Goal: Task Accomplishment & Management: Manage account settings

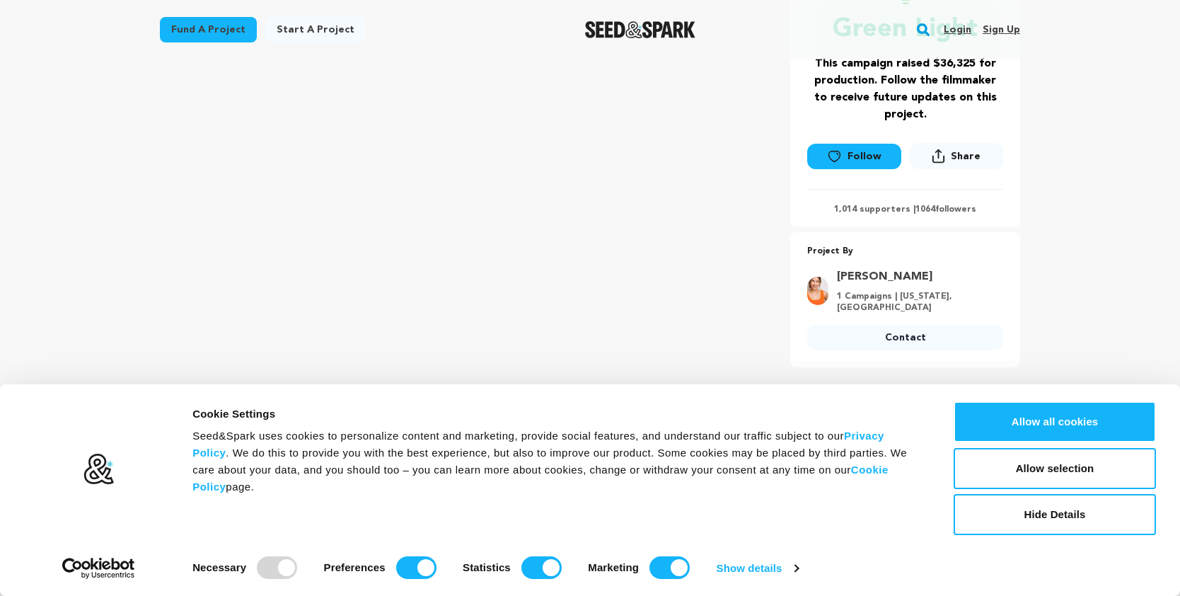
scroll to position [312, 0]
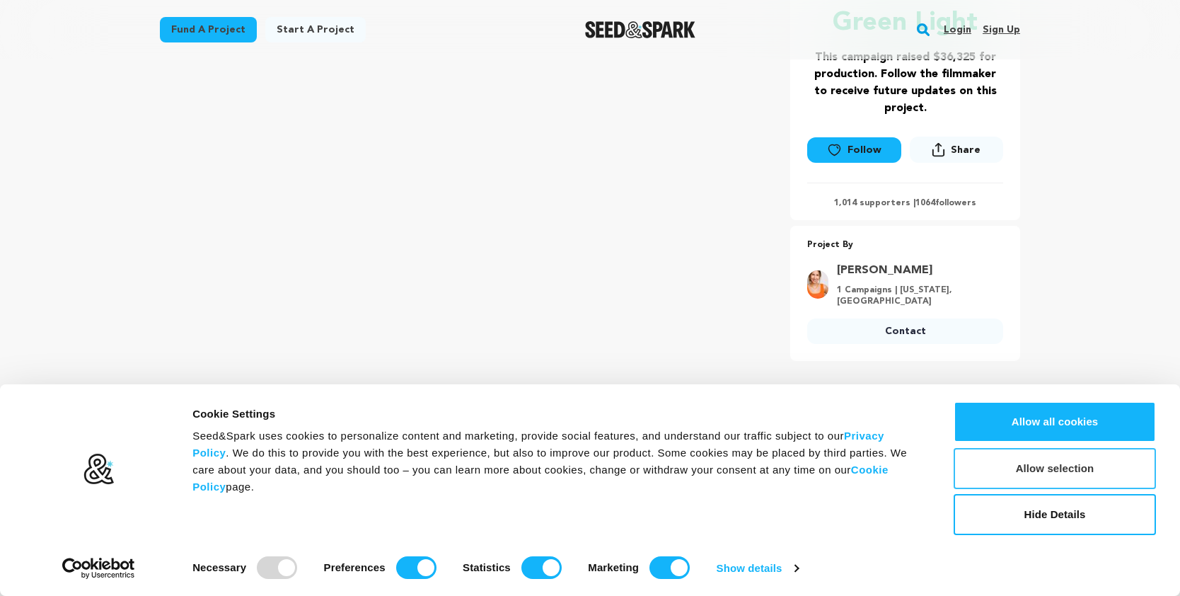
click at [1003, 470] on button "Allow selection" at bounding box center [1055, 468] width 202 height 41
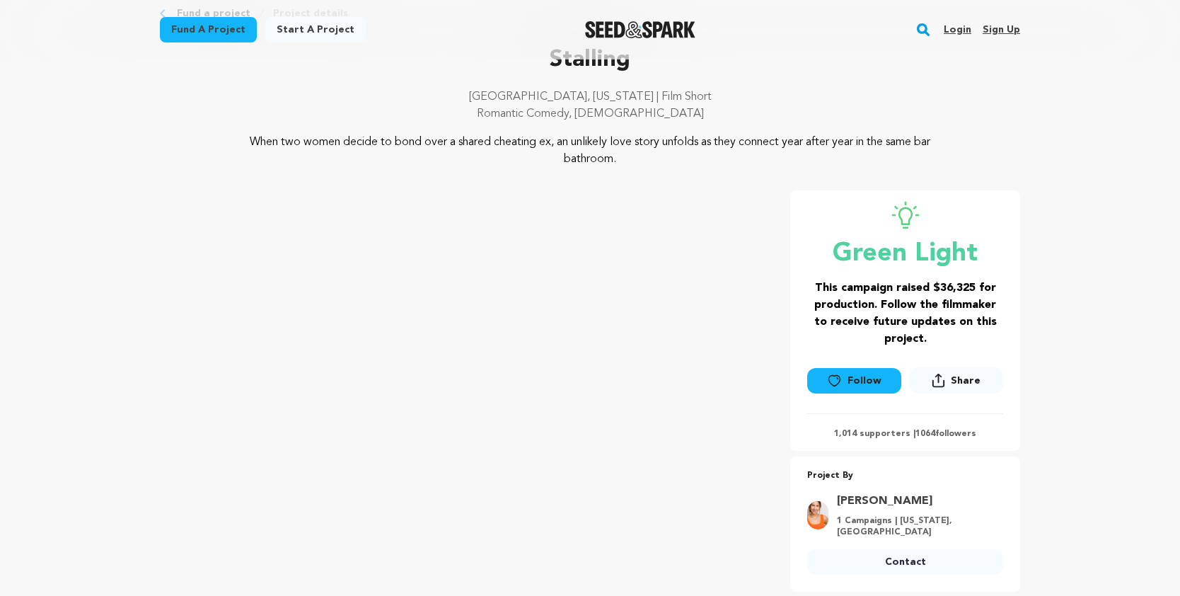
scroll to position [84, 0]
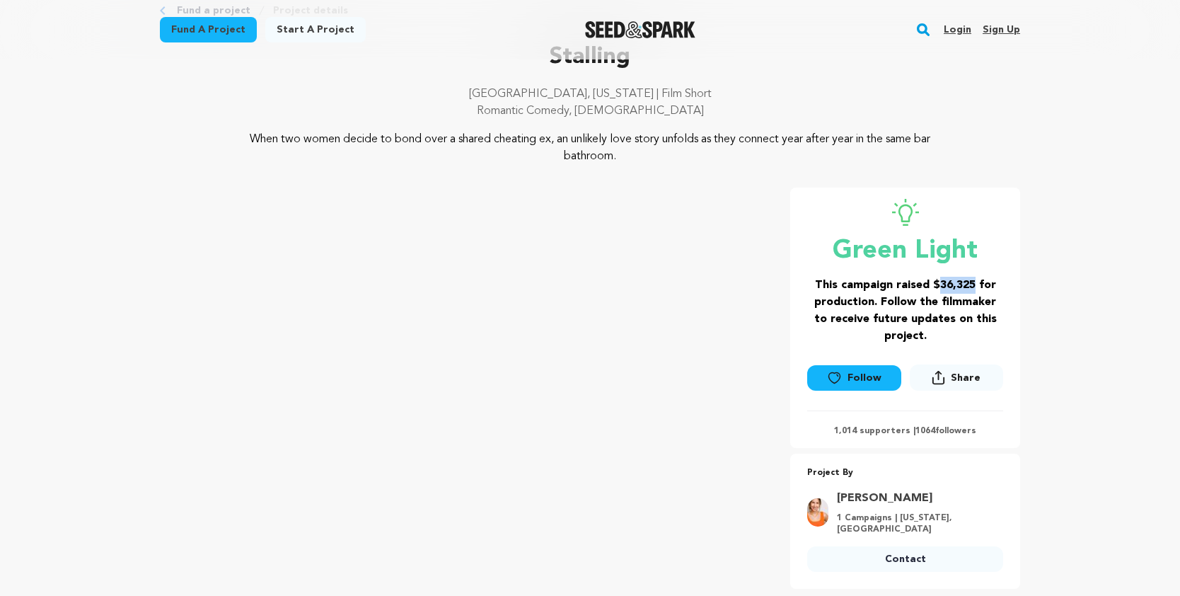
drag, startPoint x: 974, startPoint y: 286, endPoint x: 938, endPoint y: 286, distance: 36.1
click at [938, 286] on h3 "This campaign raised $36,325 for production. Follow the filmmaker to receive fu…" at bounding box center [905, 311] width 196 height 68
copy h3 "36,325"
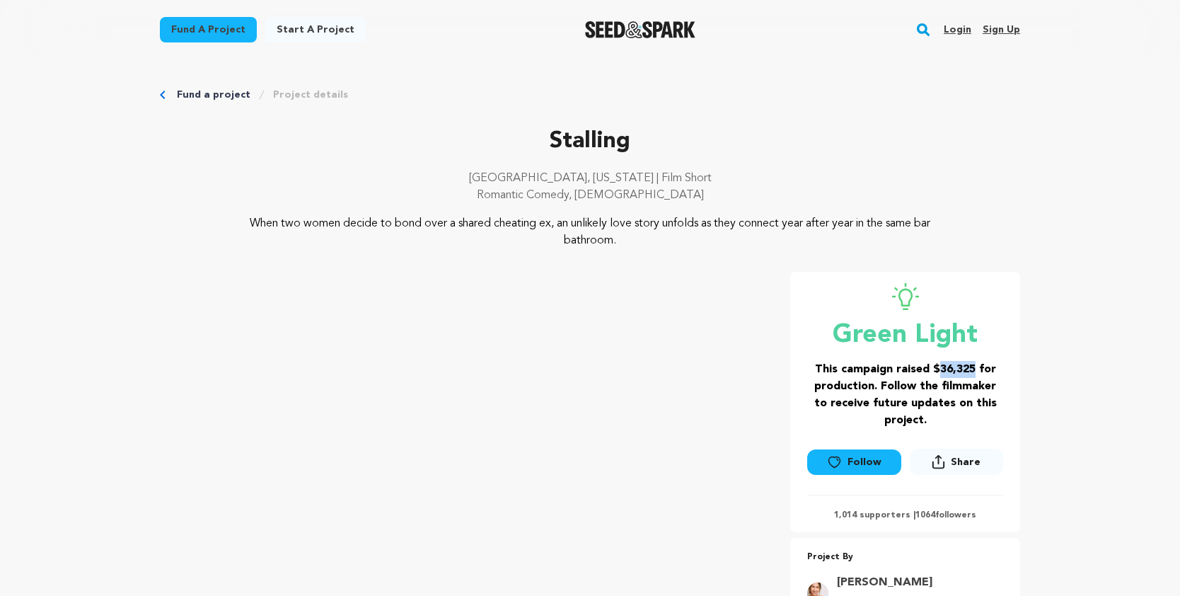
click at [833, 459] on icon at bounding box center [834, 462] width 15 height 14
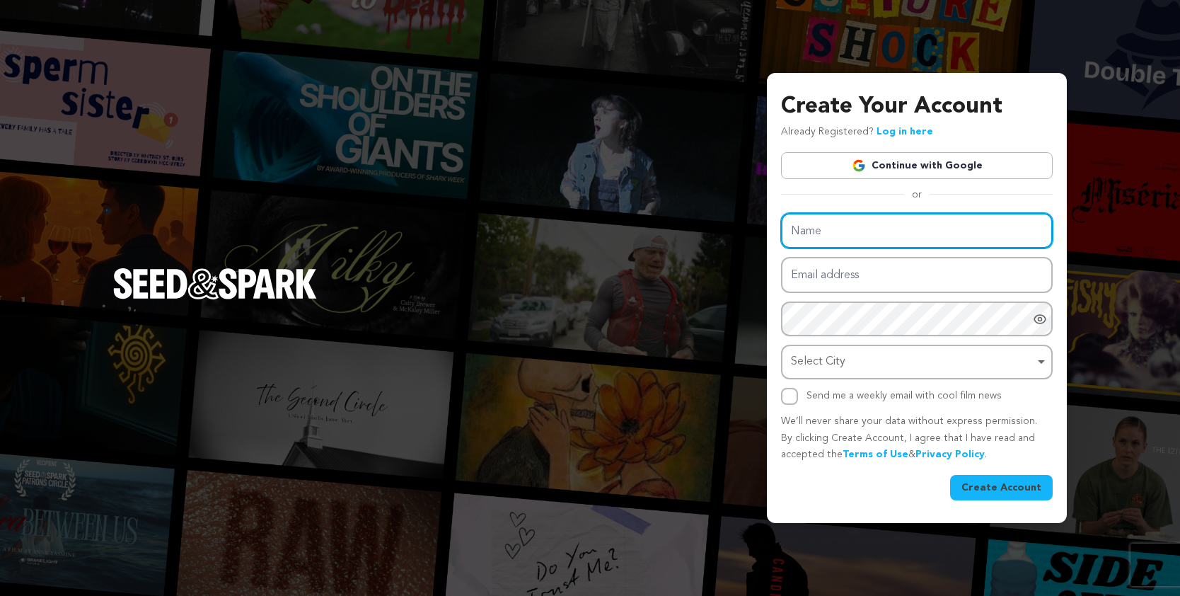
click at [880, 233] on input "Name" at bounding box center [917, 231] width 272 height 36
type input "[PERSON_NAME]"
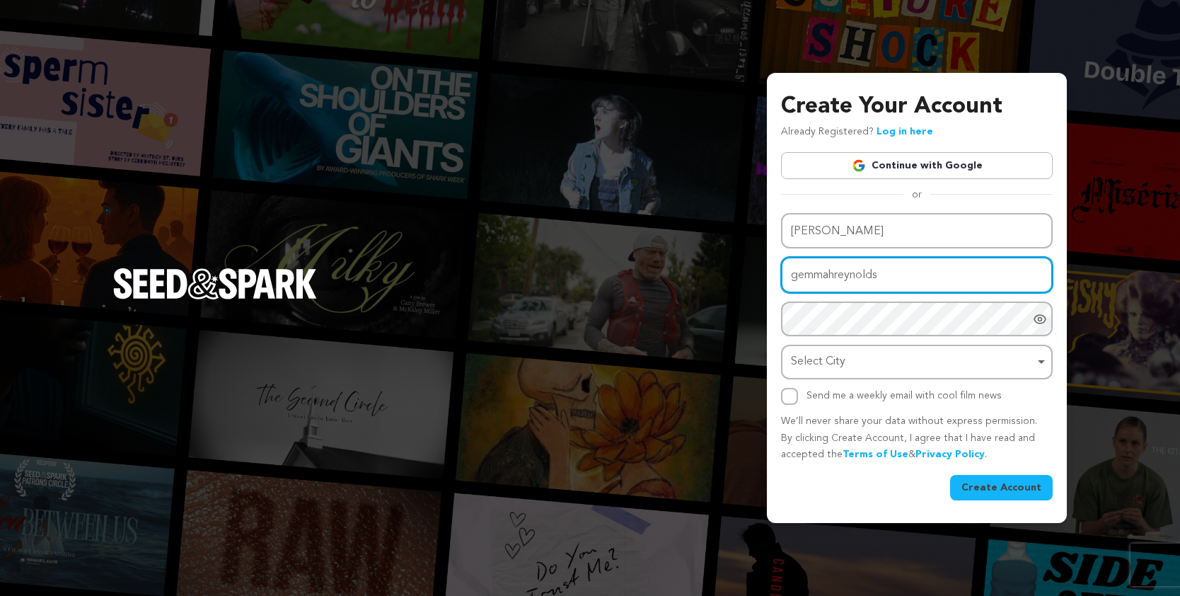
type input "gemmahreynolds@gmail.com"
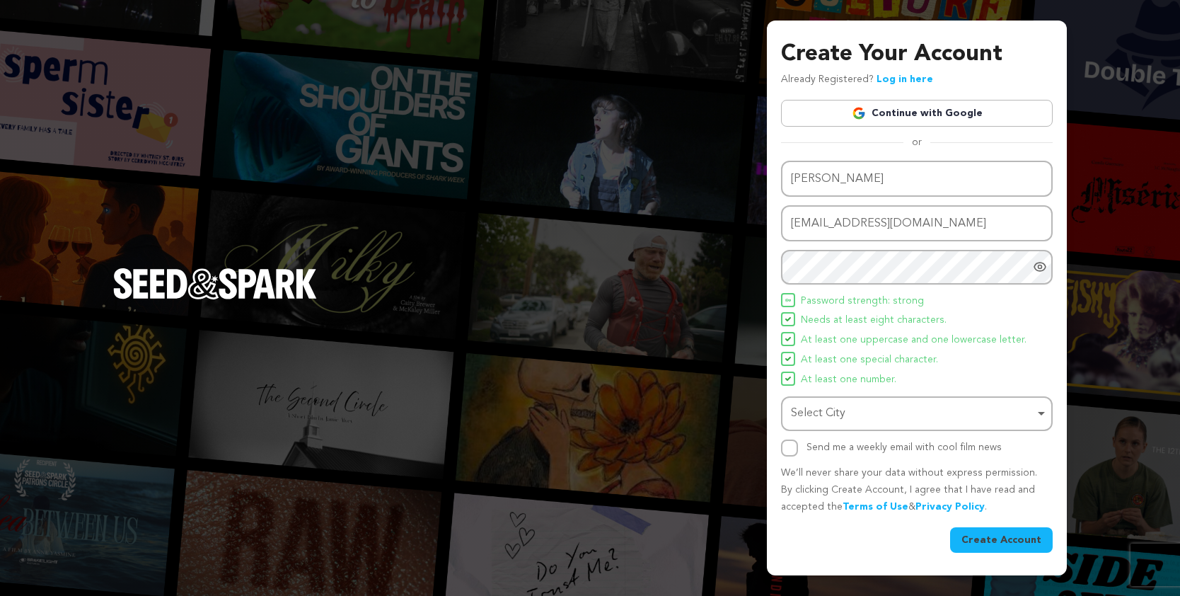
click at [1038, 269] on icon "Show password as plain text. Warning: this will display your password on the sc…" at bounding box center [1040, 267] width 14 height 14
click at [806, 419] on div "Select City Remove item" at bounding box center [912, 413] width 243 height 21
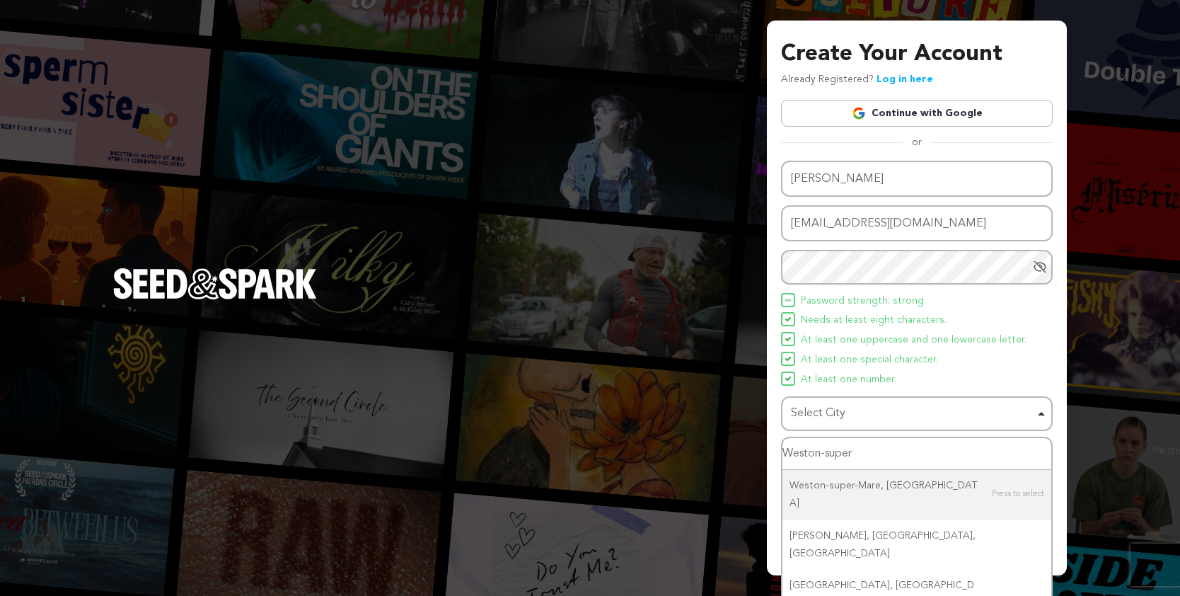
type input "Weston-super-"
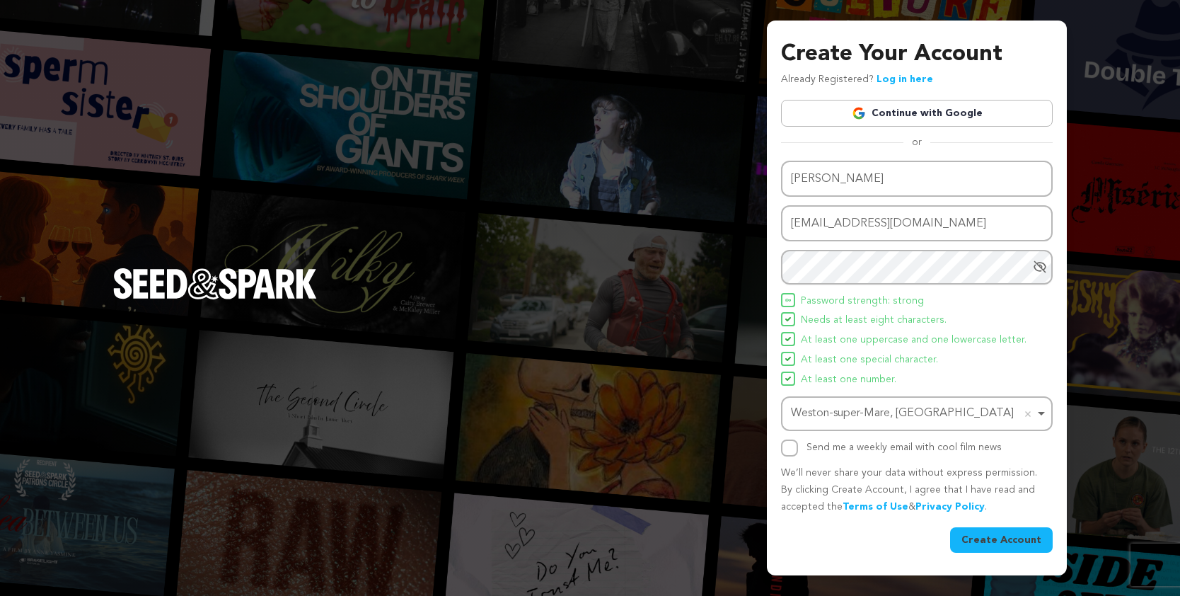
click at [1014, 543] on button "Create Account" at bounding box center [1001, 539] width 103 height 25
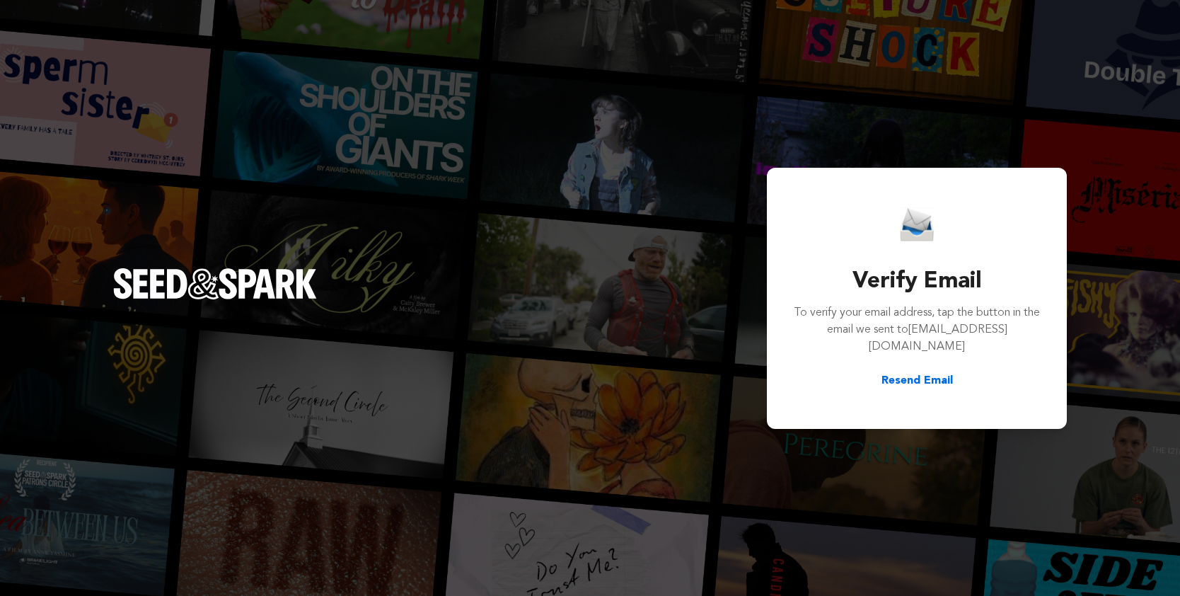
click at [682, 216] on div "Verify Email To verify your email address, tap the button in the email we sent …" at bounding box center [590, 298] width 1180 height 596
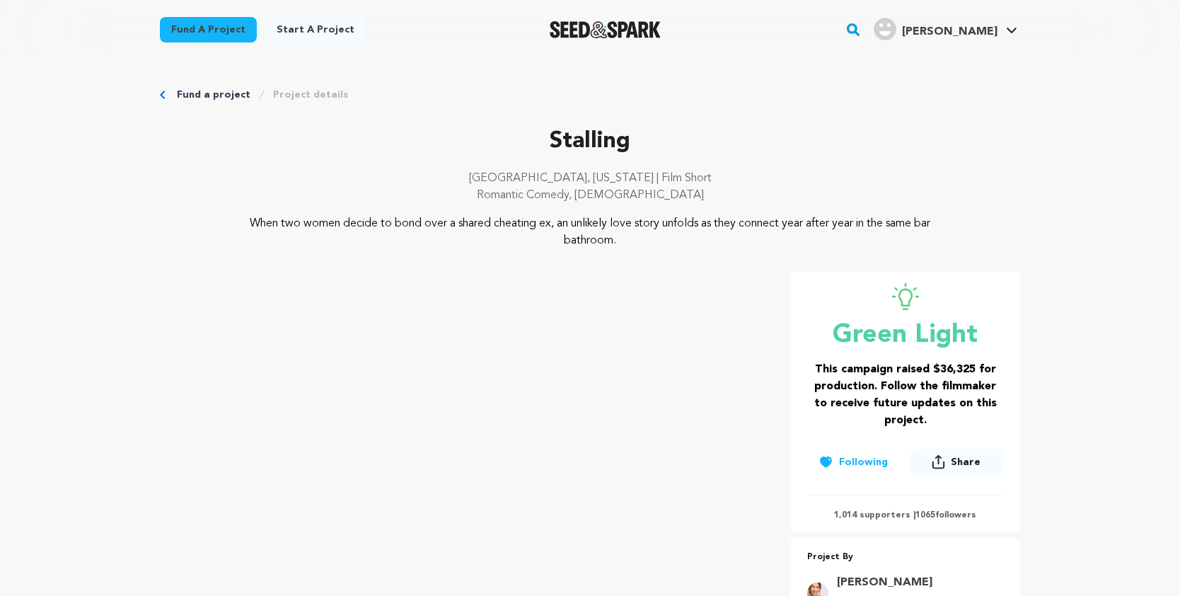
click at [896, 32] on img "Gemma R.'s Profile" at bounding box center [885, 29] width 23 height 23
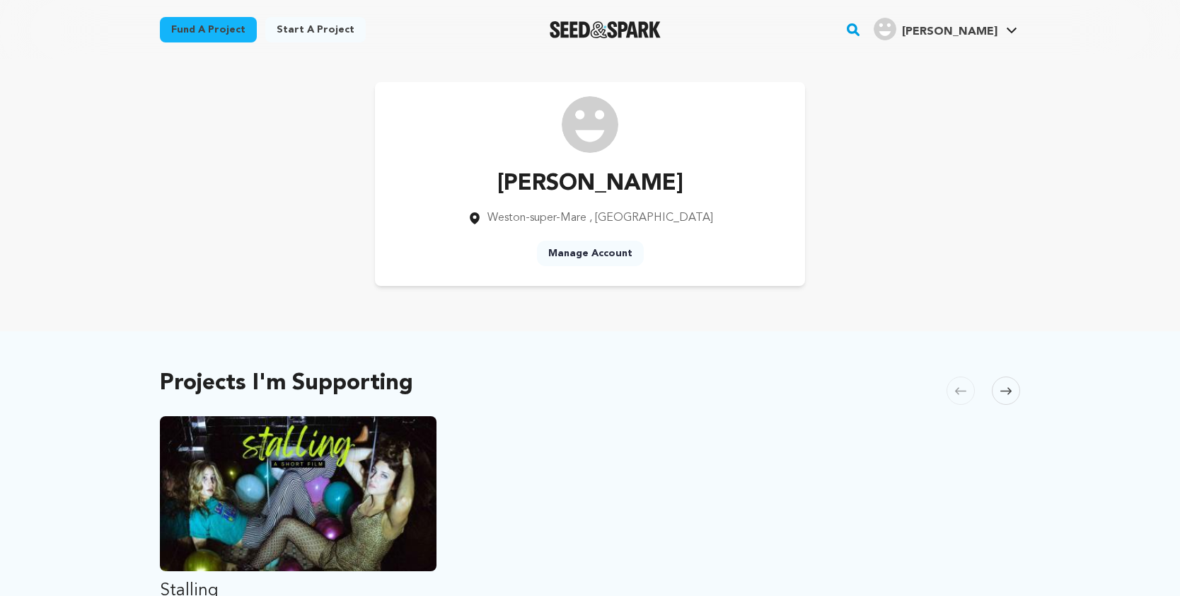
click at [589, 248] on link "Manage Account" at bounding box center [590, 252] width 107 height 25
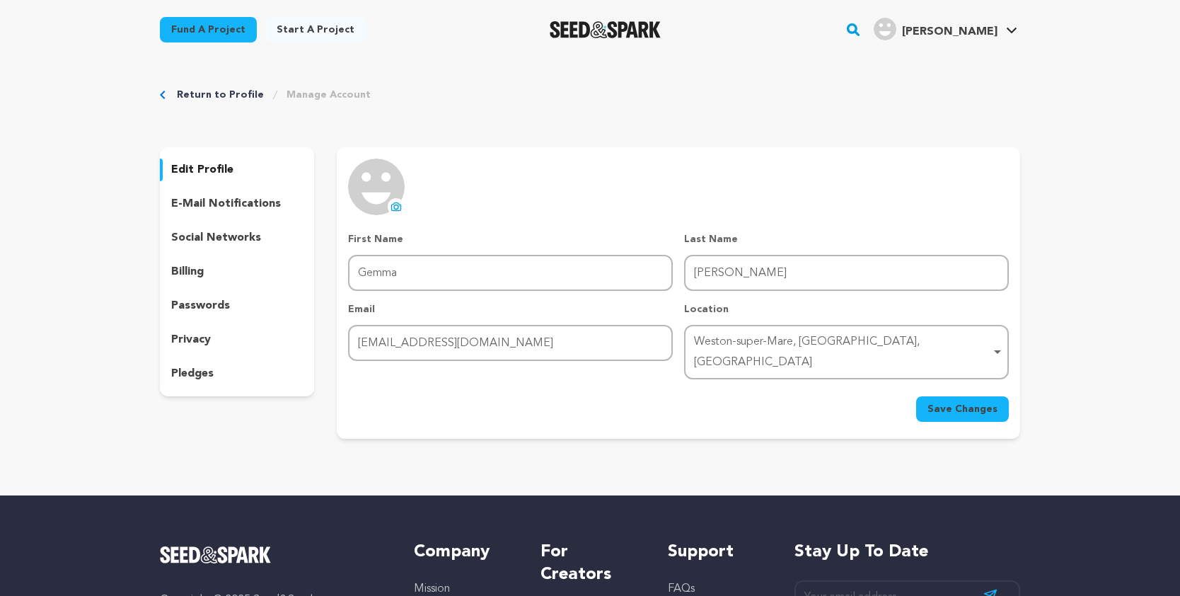
click at [395, 182] on img at bounding box center [376, 186] width 57 height 57
click at [395, 206] on icon at bounding box center [395, 206] width 11 height 11
click at [979, 396] on button "Save Changes" at bounding box center [962, 408] width 93 height 25
click at [612, 34] on img "Seed&Spark Homepage" at bounding box center [605, 29] width 111 height 17
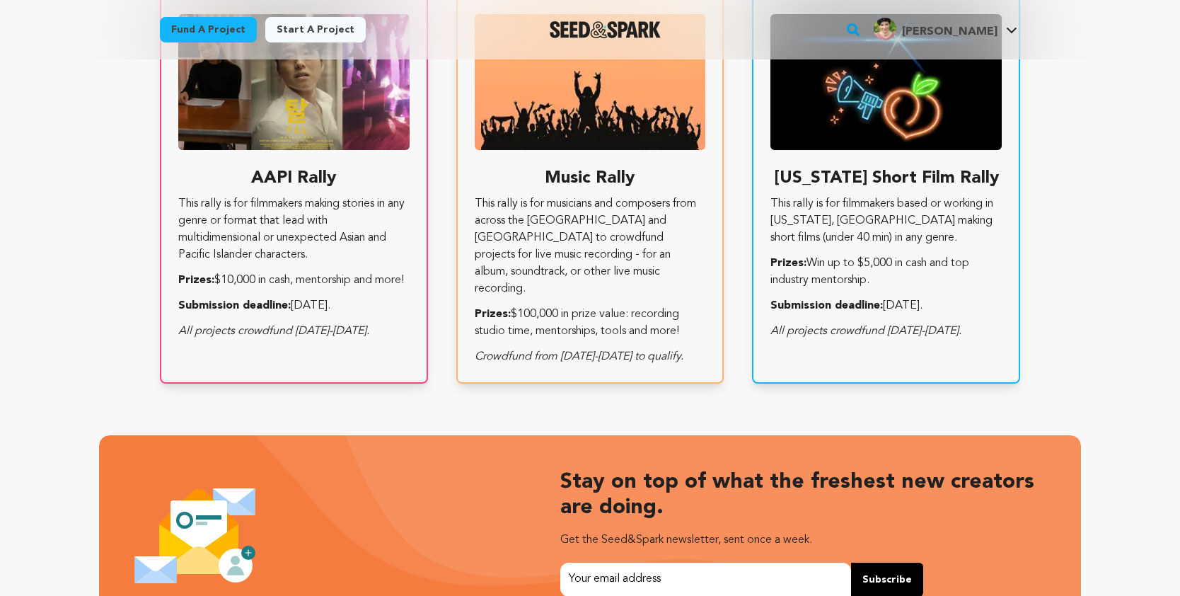
scroll to position [3066, 0]
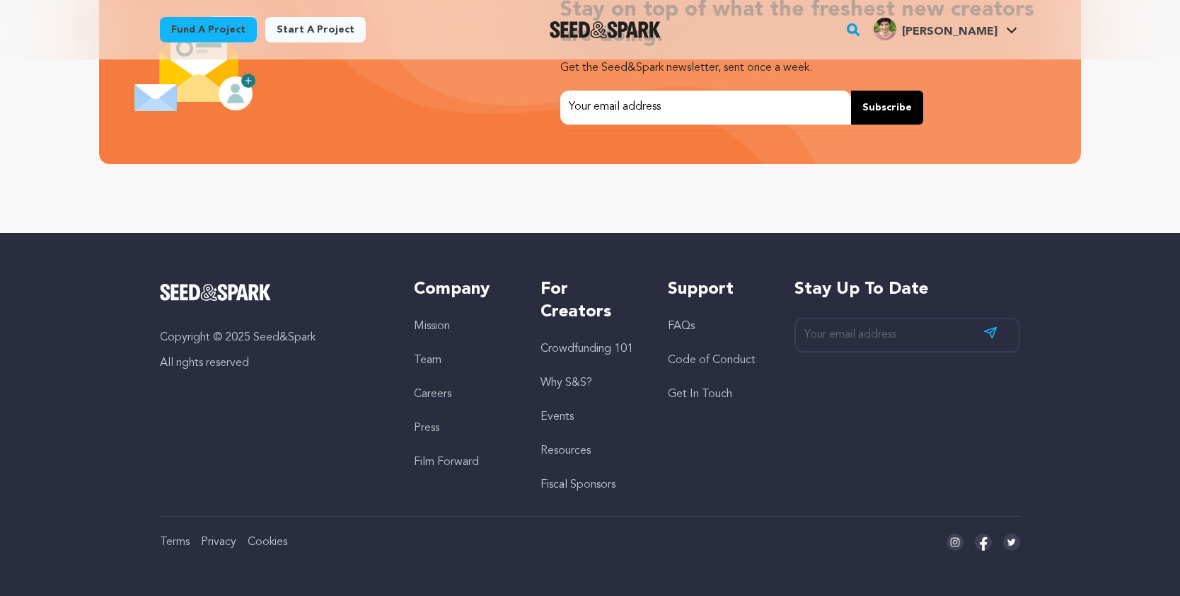
click at [428, 359] on link "Team" at bounding box center [428, 359] width 28 height 11
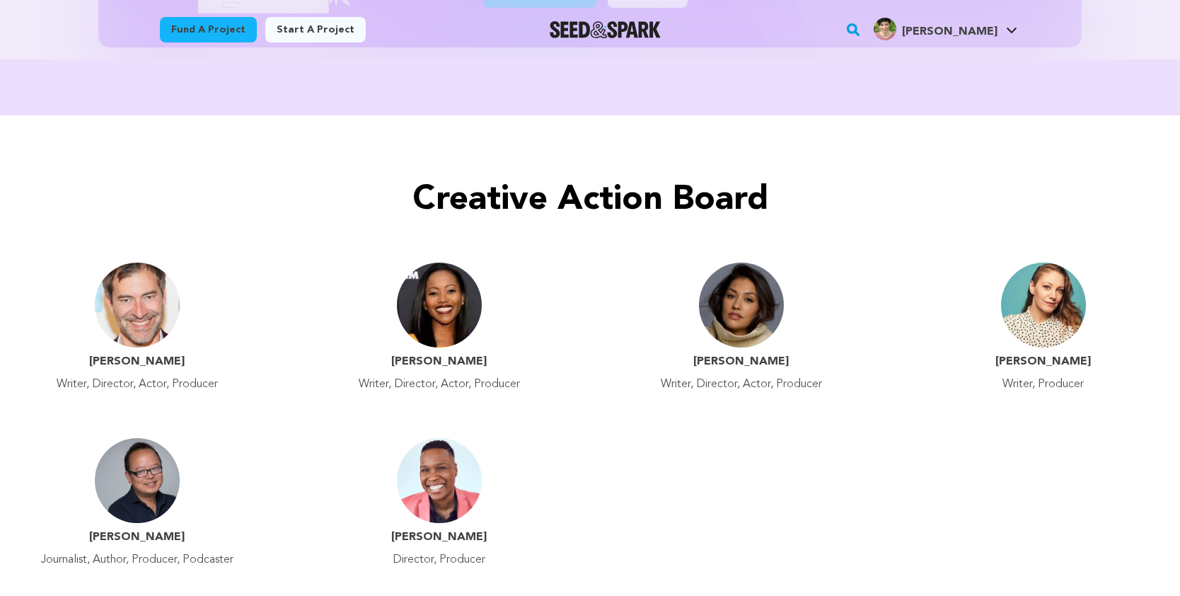
scroll to position [1217, 0]
